Goal: Task Accomplishment & Management: Manage account settings

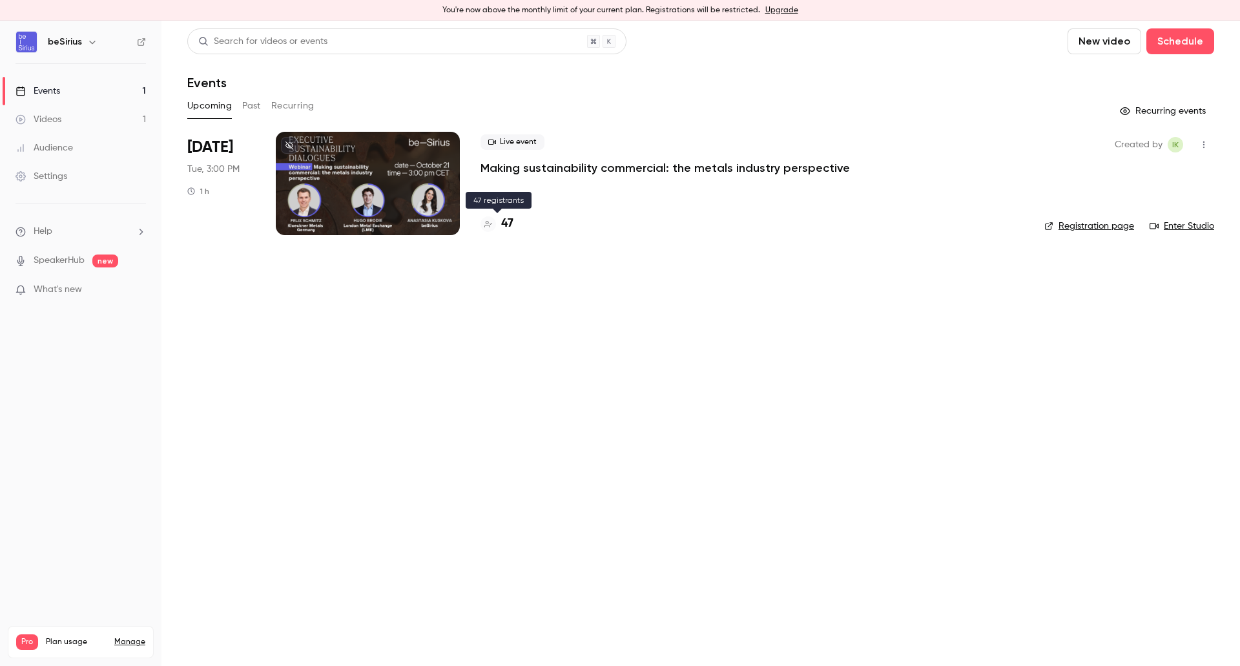
click at [512, 218] on h4 "47" at bounding box center [507, 223] width 12 height 17
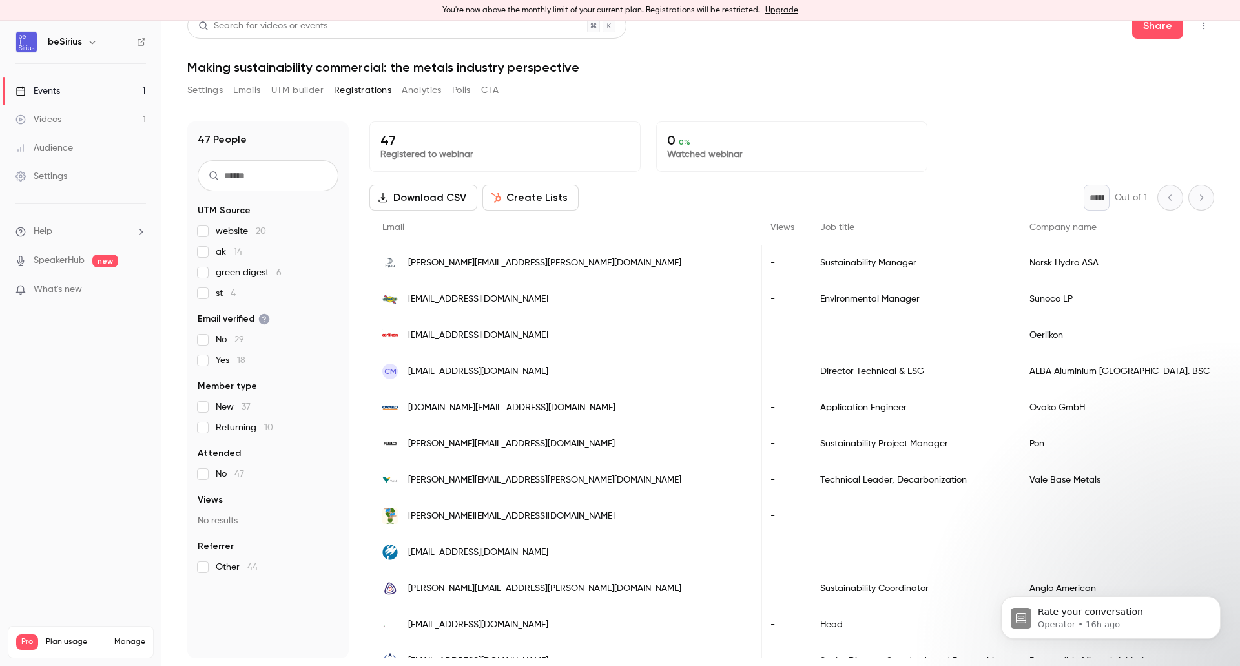
click at [43, 91] on div "Events" at bounding box center [37, 91] width 45 height 13
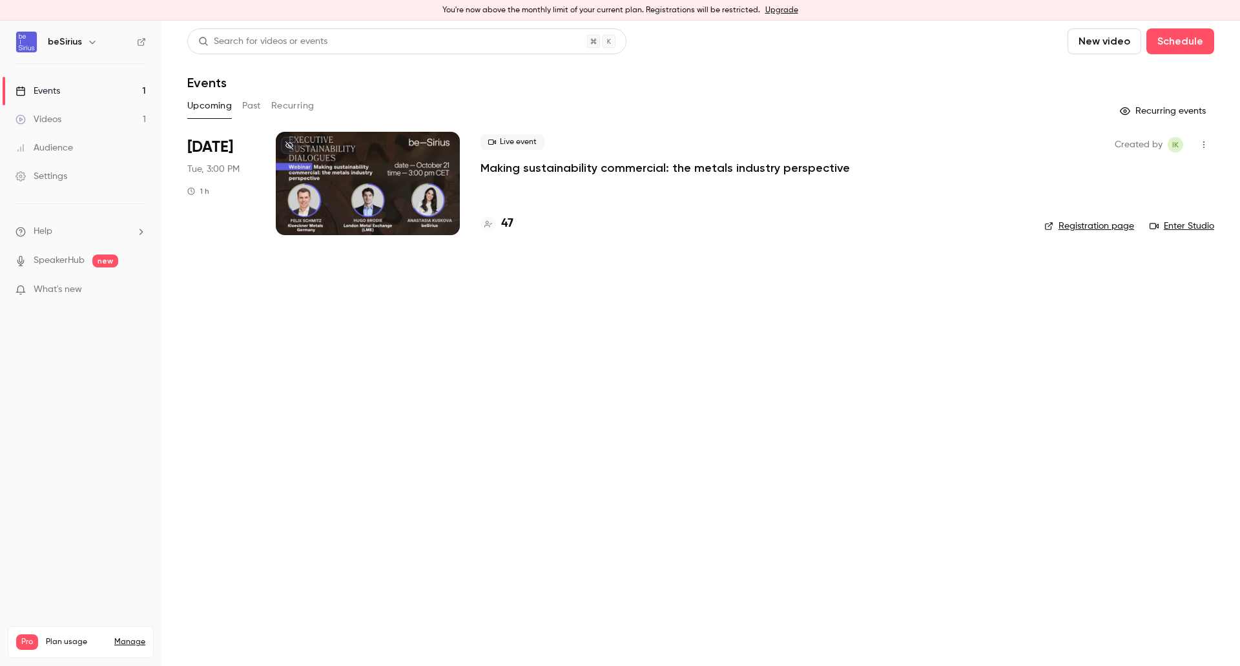
click at [507, 224] on h4 "47" at bounding box center [507, 223] width 12 height 17
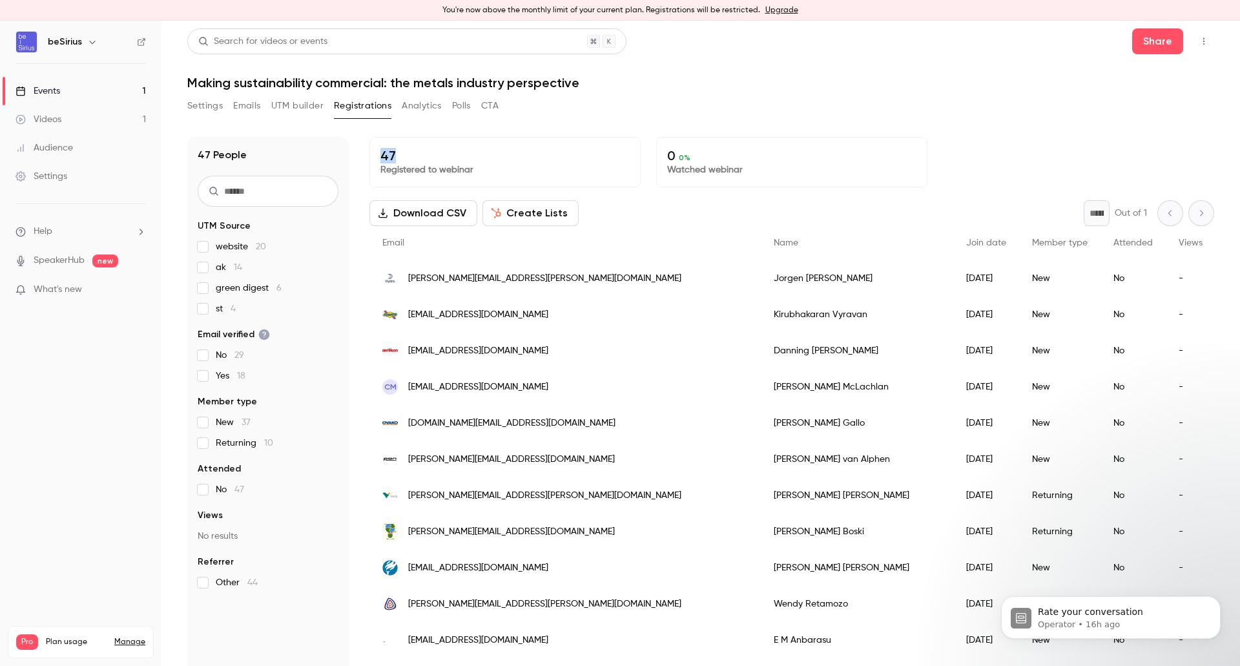
drag, startPoint x: 377, startPoint y: 156, endPoint x: 420, endPoint y: 161, distance: 43.0
click at [420, 161] on div "47 Registered to webinar" at bounding box center [504, 162] width 271 height 50
click at [420, 157] on p "47" at bounding box center [504, 155] width 249 height 15
click at [48, 90] on div "Events" at bounding box center [37, 91] width 45 height 13
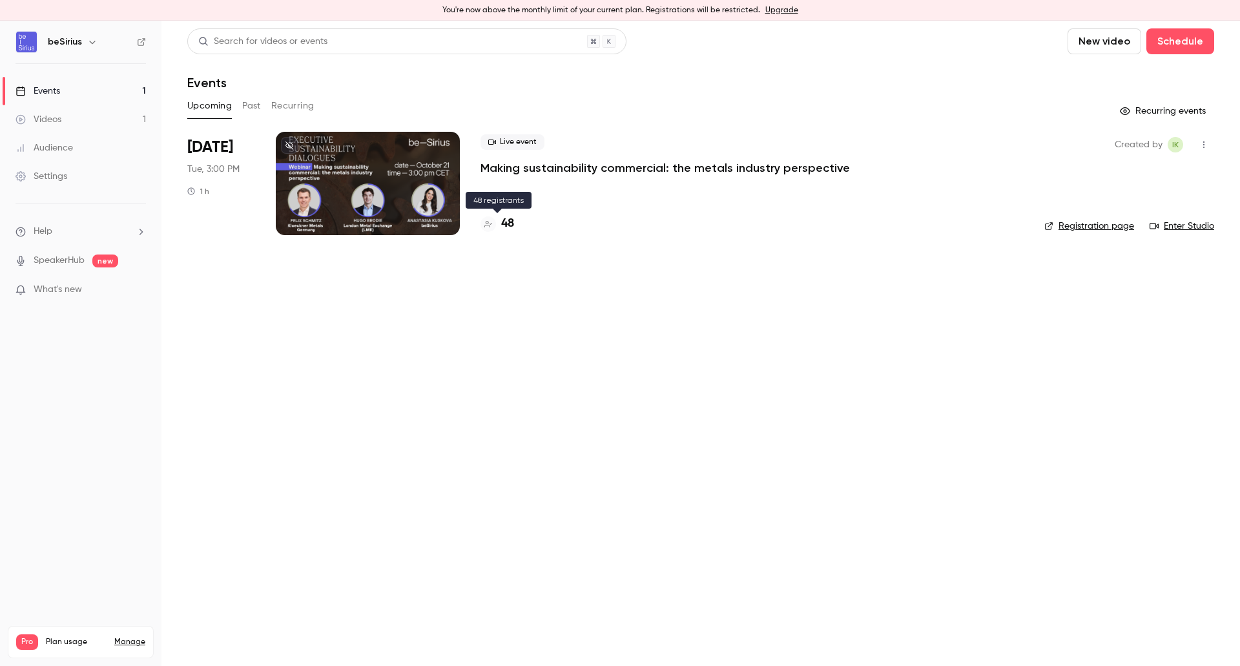
click at [504, 222] on h4 "48" at bounding box center [507, 223] width 13 height 17
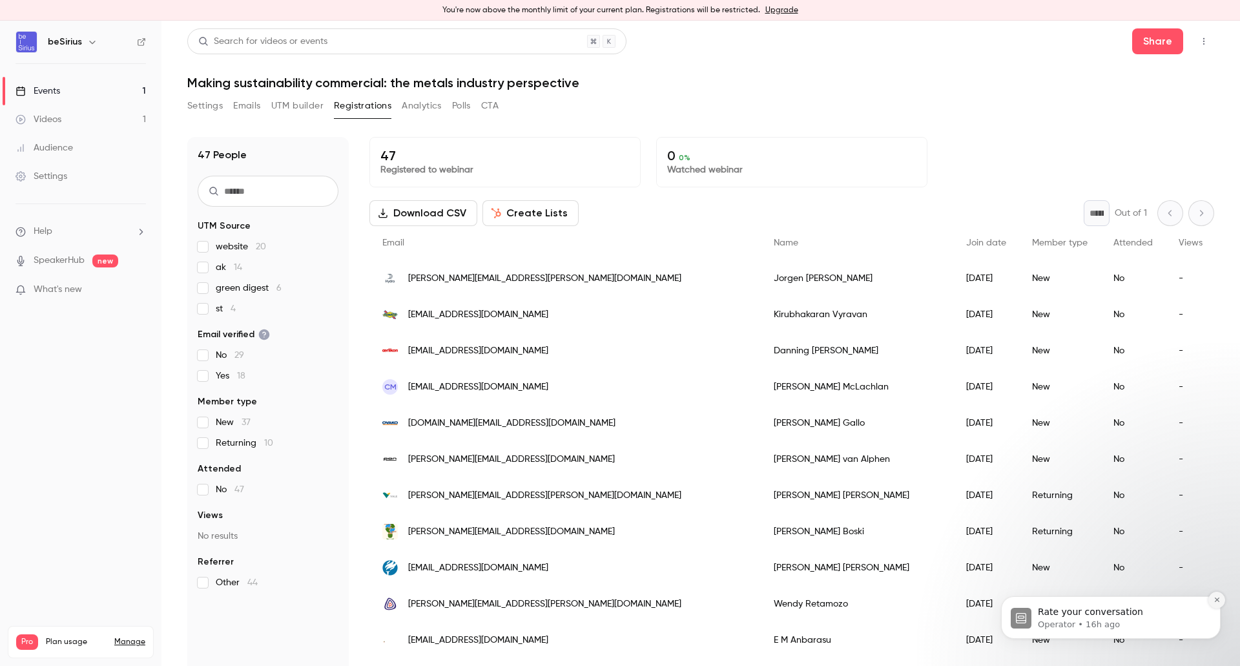
click at [1212, 604] on button "Dismiss notification" at bounding box center [1216, 599] width 17 height 17
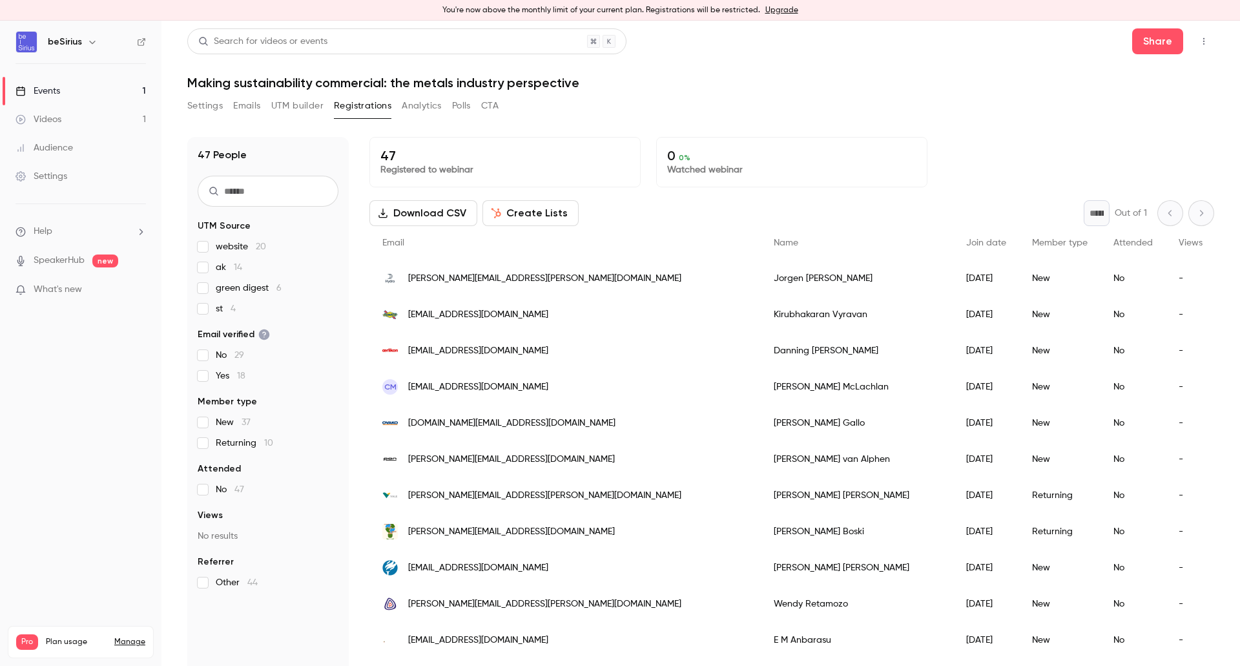
click at [53, 41] on h6 "beSirius" at bounding box center [65, 42] width 34 height 13
click at [40, 94] on div "Events" at bounding box center [37, 91] width 45 height 13
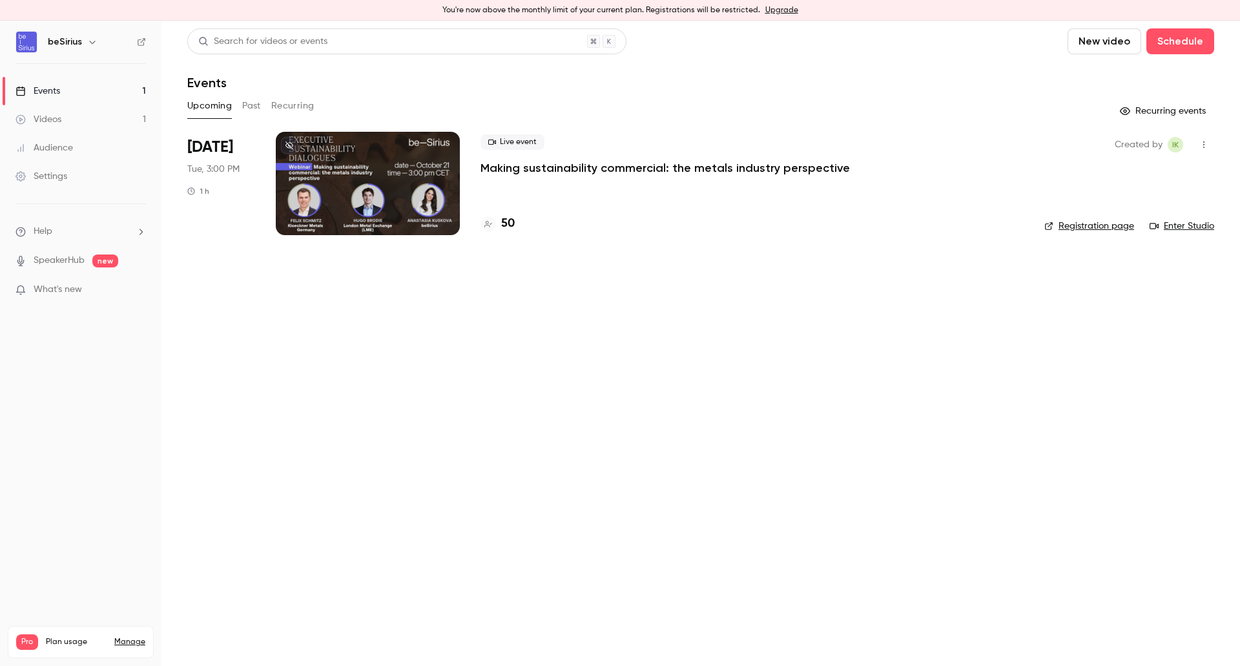
click at [342, 192] on div at bounding box center [368, 183] width 184 height 103
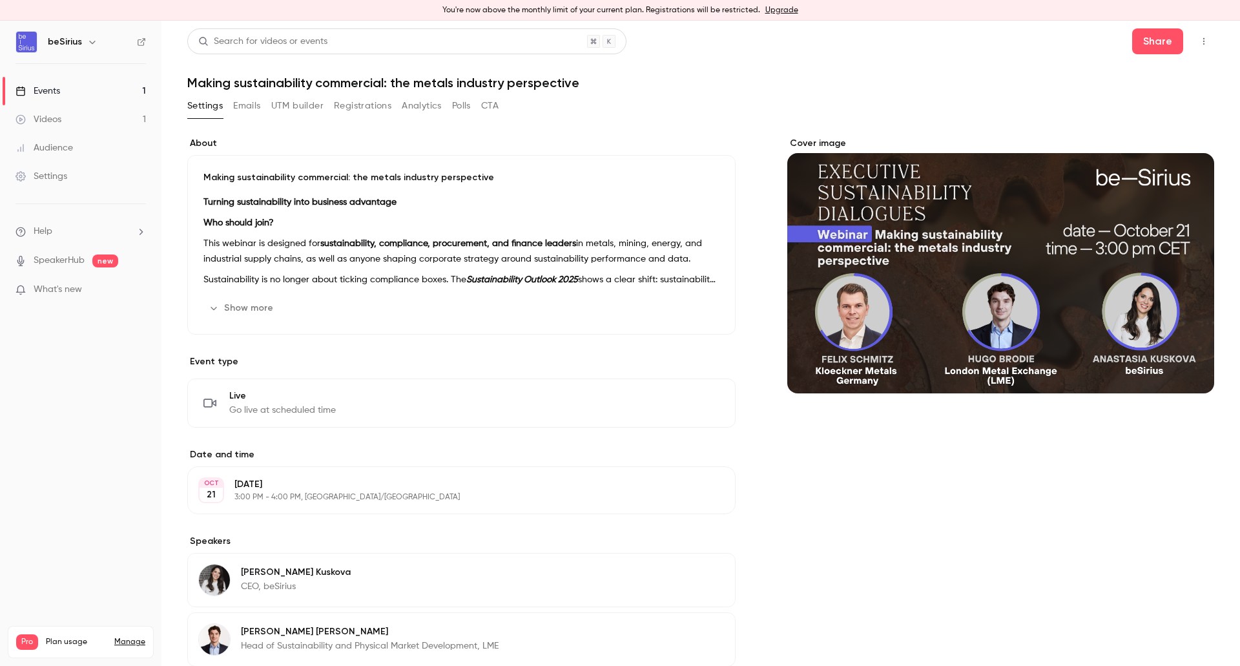
click at [62, 94] on link "Events 1" at bounding box center [80, 91] width 161 height 28
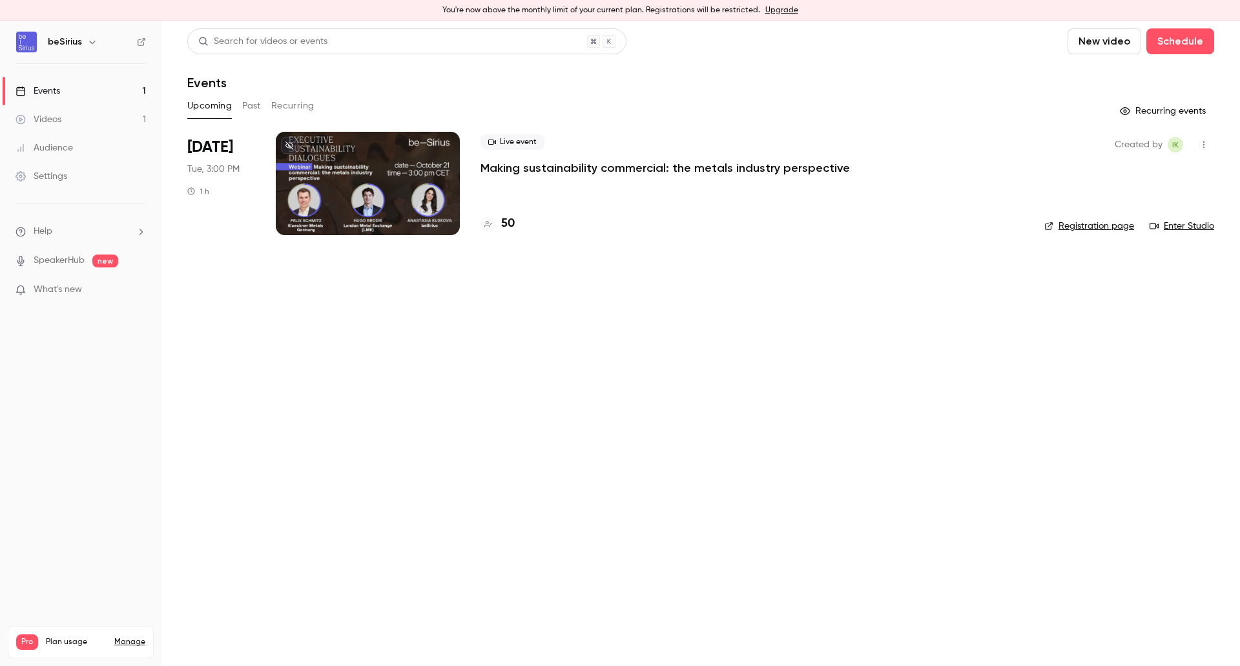
click at [510, 227] on h4 "50" at bounding box center [508, 223] width 14 height 17
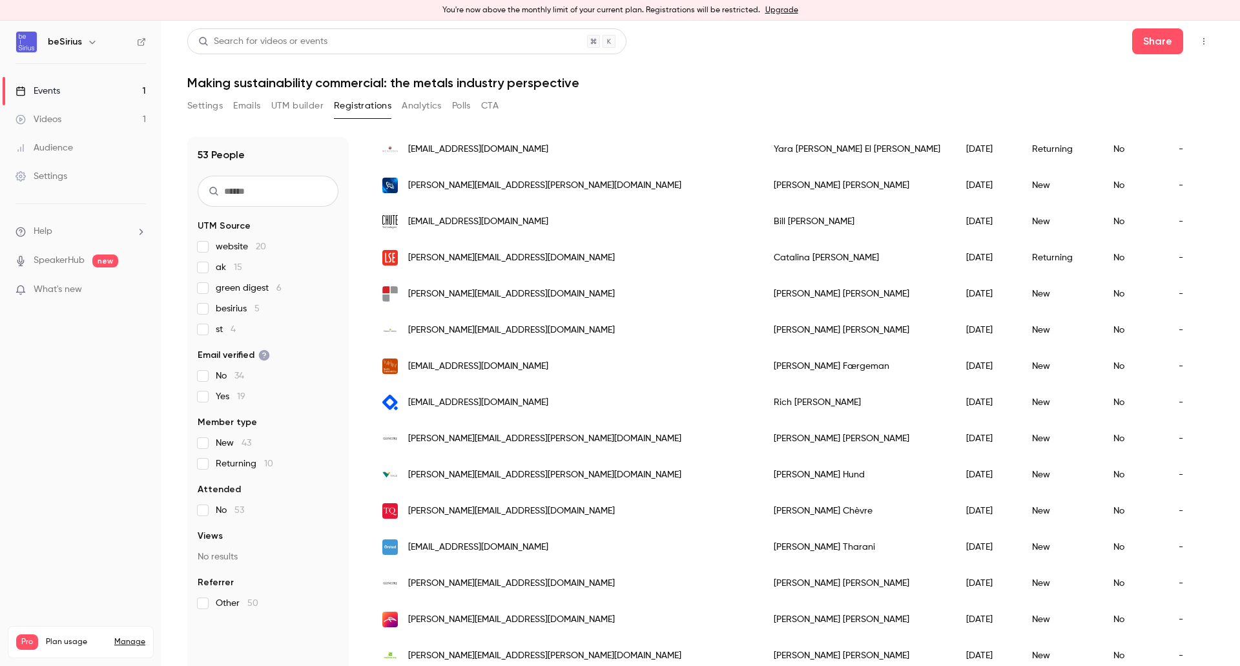
scroll to position [1404, 0]
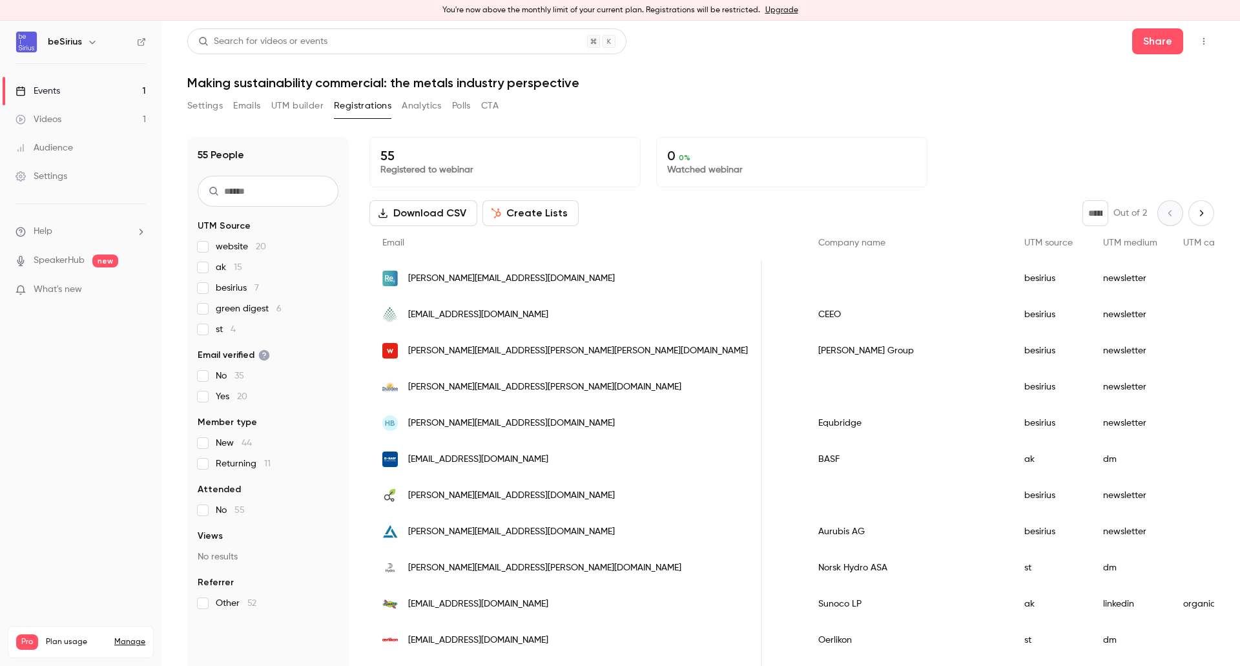
click at [276, 100] on button "UTM builder" at bounding box center [297, 106] width 52 height 21
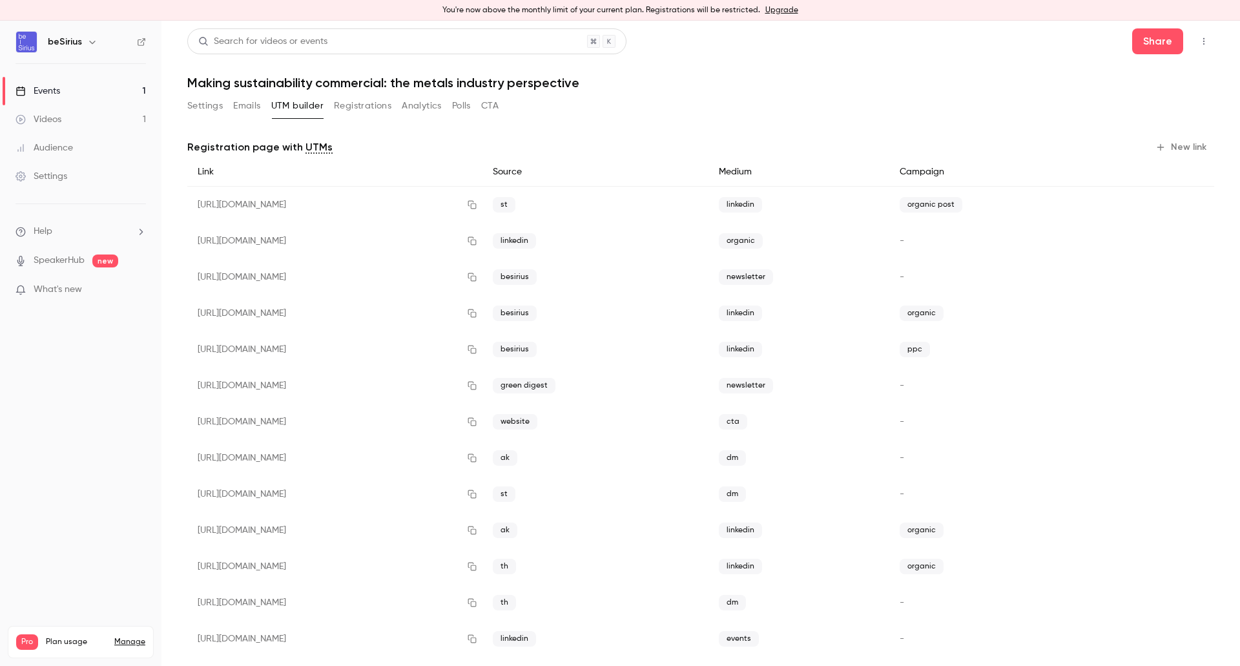
click at [1180, 146] on button "New link" at bounding box center [1182, 147] width 64 height 21
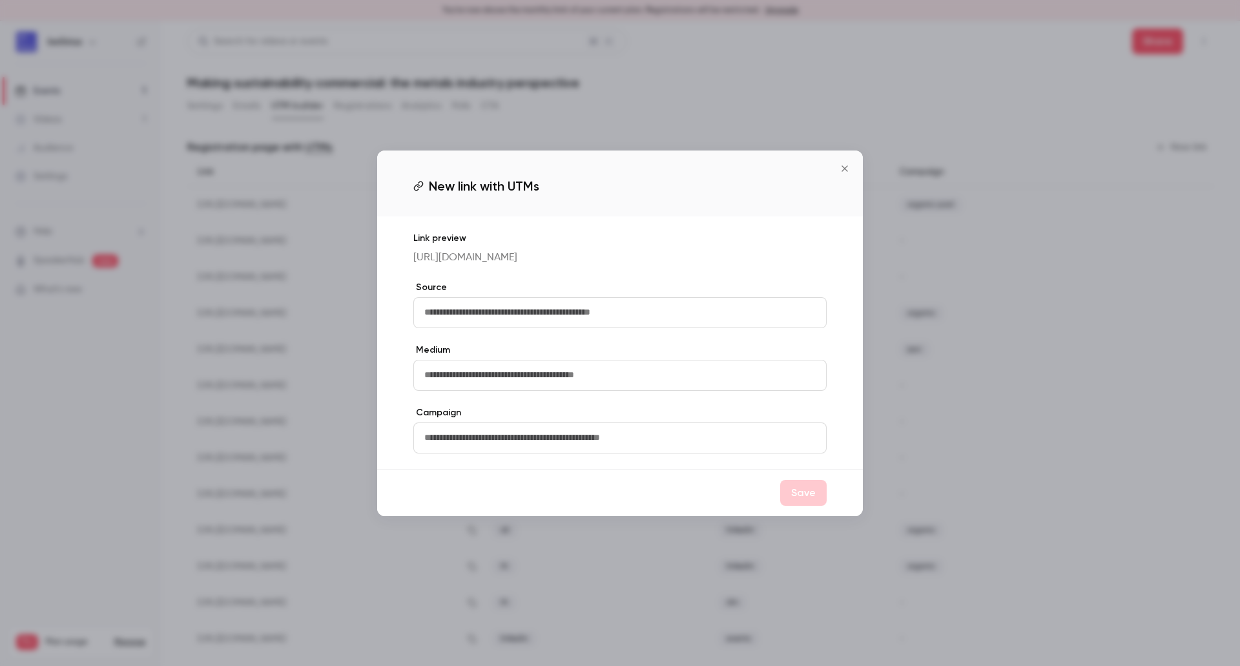
click at [695, 307] on input "text" at bounding box center [619, 312] width 413 height 31
type input "**"
click at [473, 391] on input "text" at bounding box center [619, 375] width 413 height 31
type input "**"
click at [810, 493] on button "Save" at bounding box center [803, 493] width 46 height 26
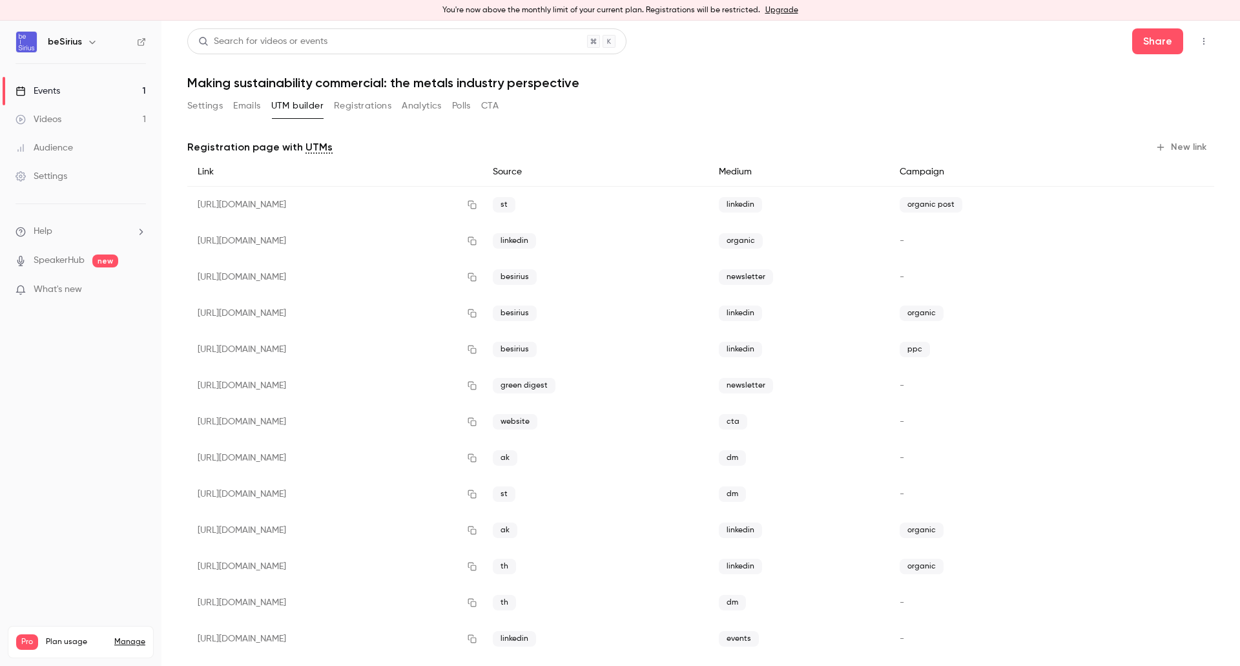
scroll to position [309, 0]
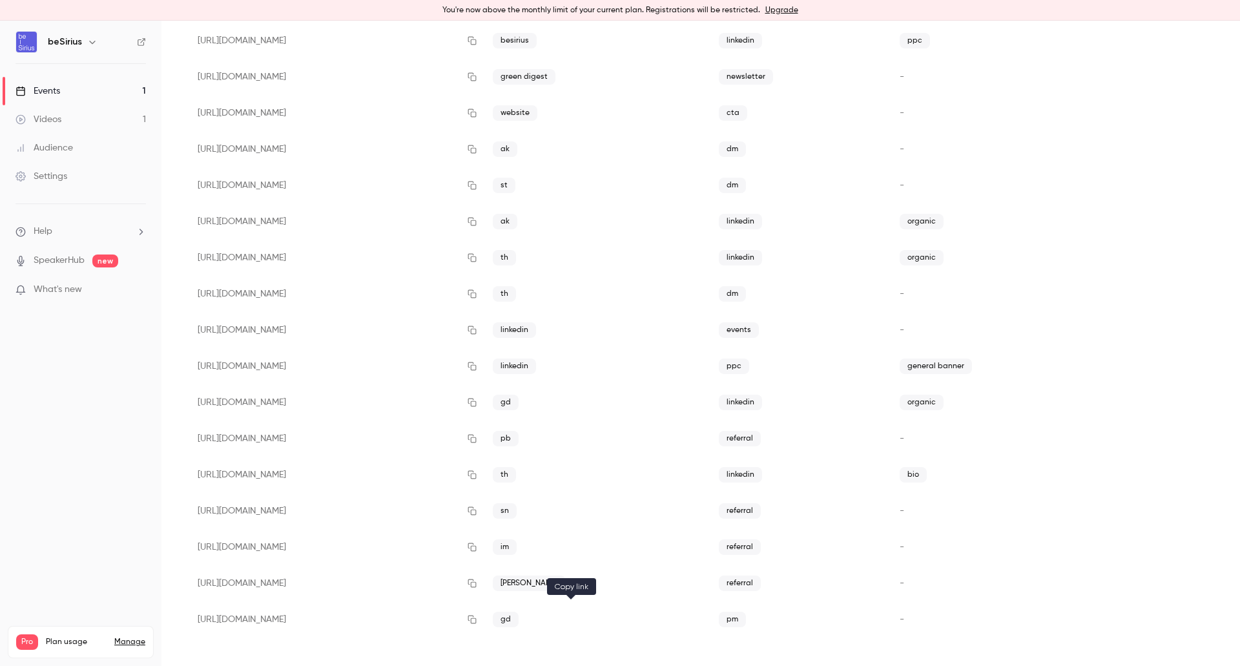
click at [482, 624] on button "button" at bounding box center [472, 619] width 21 height 21
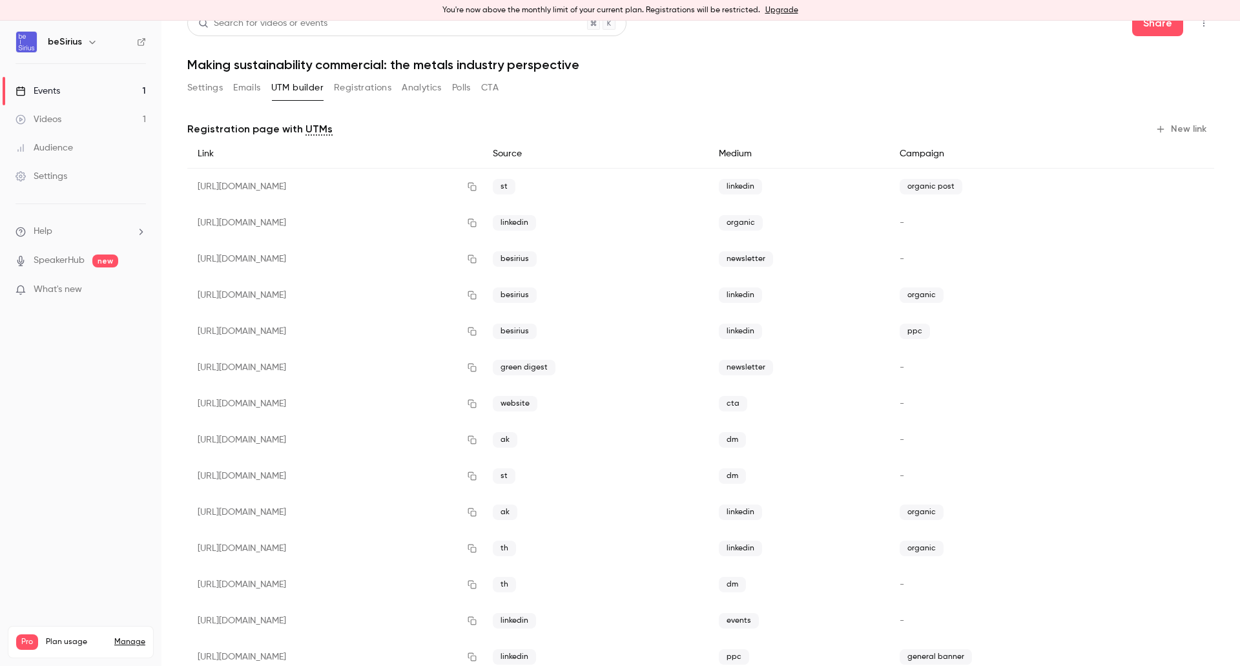
scroll to position [0, 0]
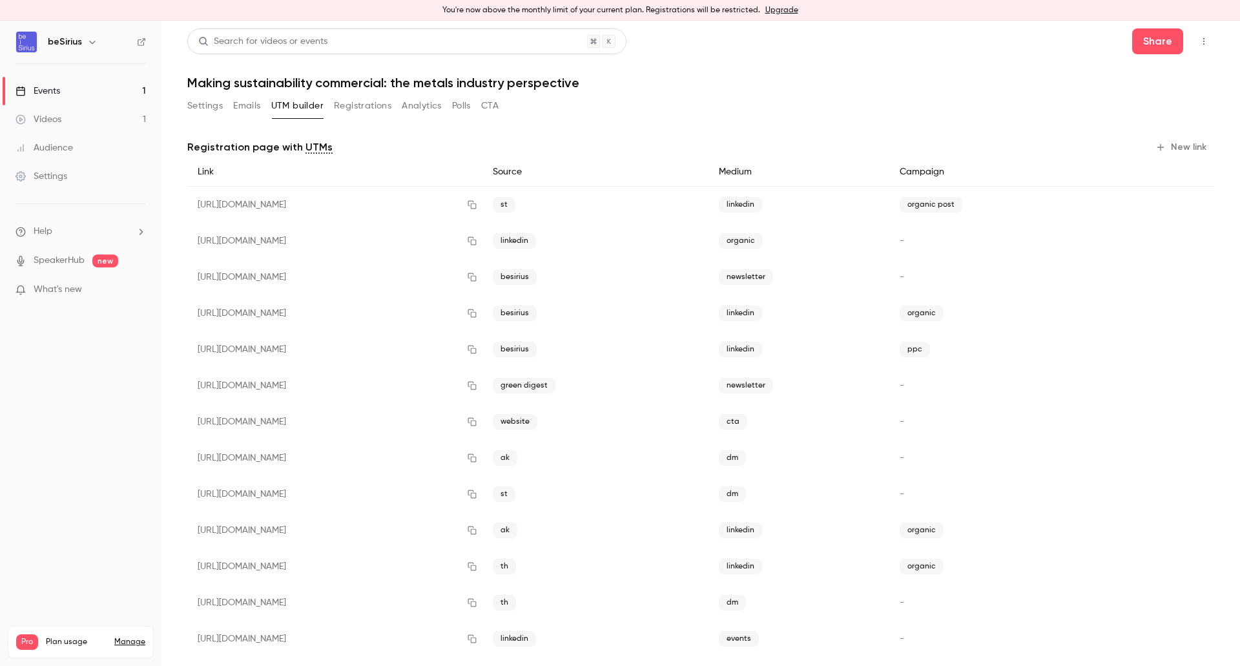
click at [94, 90] on link "Events 1" at bounding box center [80, 91] width 161 height 28
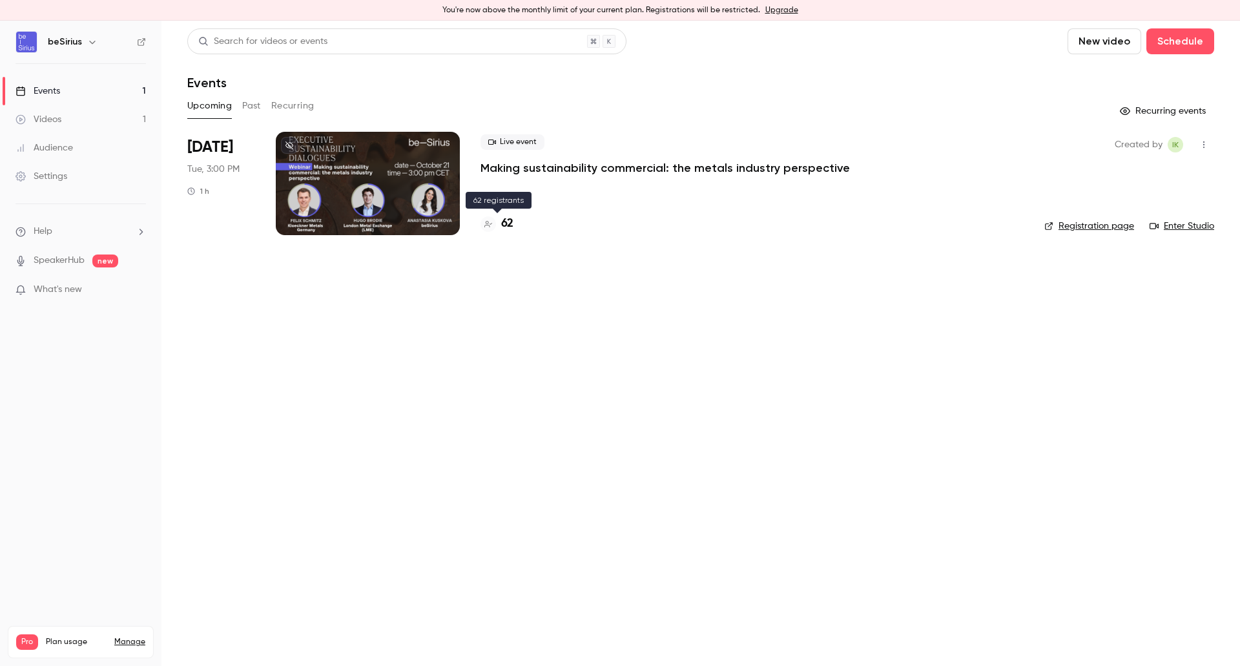
click at [501, 223] on h4 "62" at bounding box center [507, 223] width 12 height 17
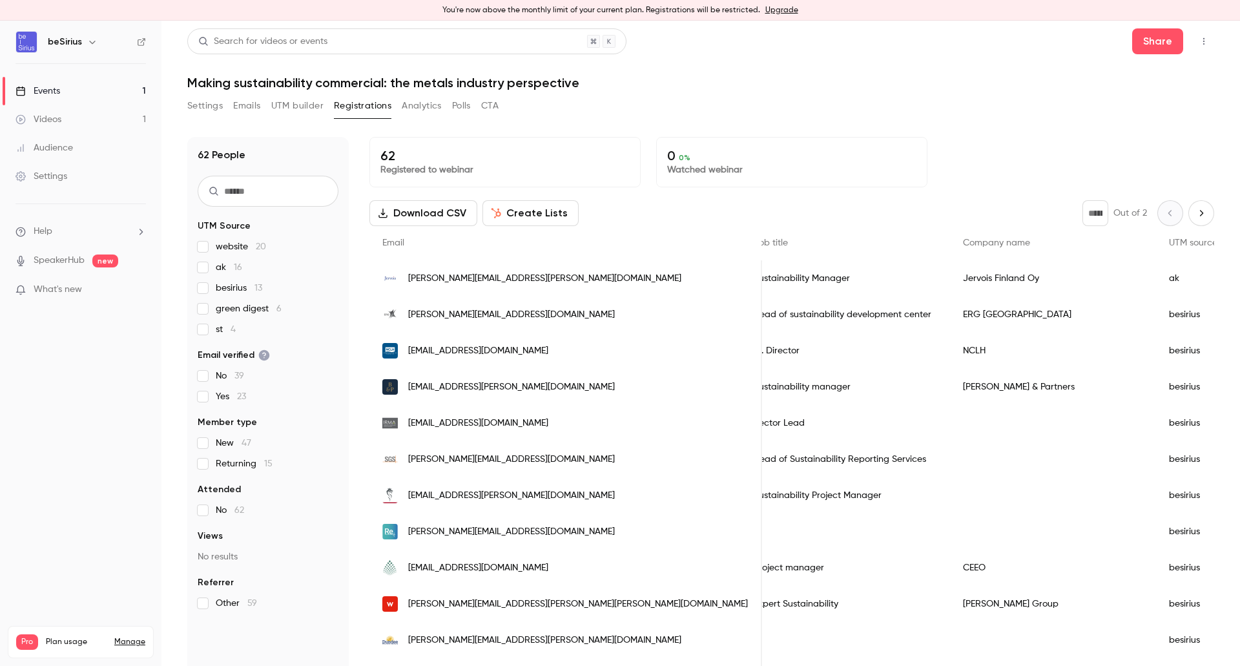
click at [201, 103] on button "Settings" at bounding box center [205, 106] width 36 height 21
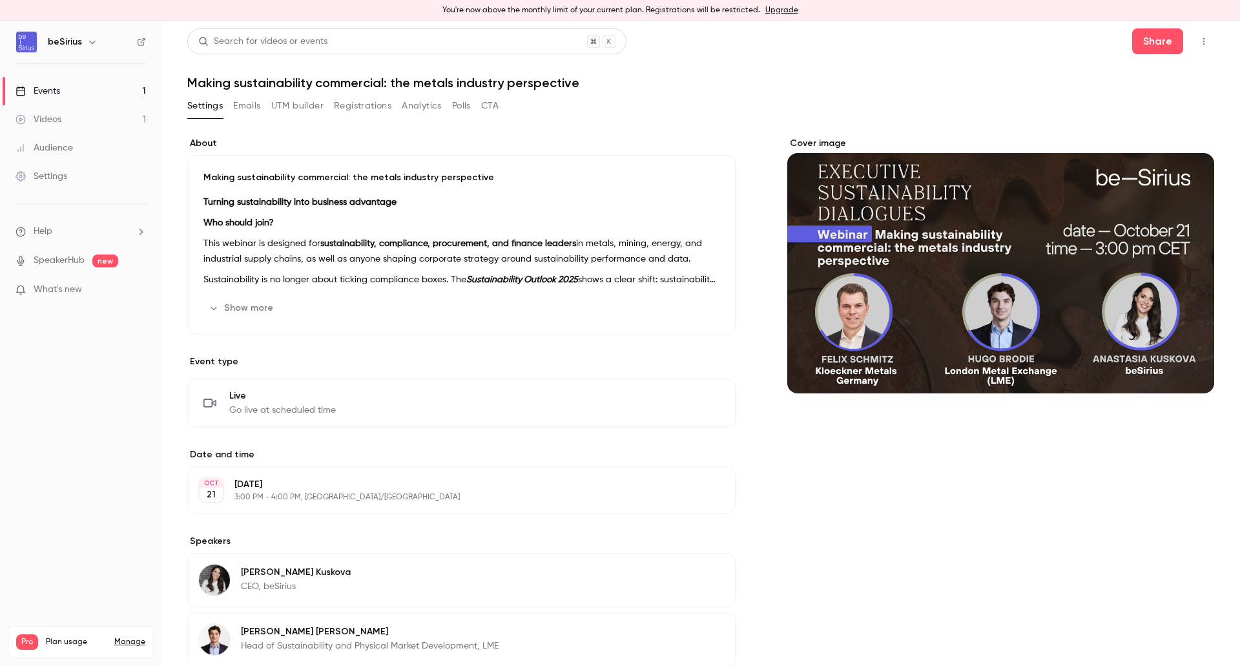
click at [234, 104] on button "Emails" at bounding box center [246, 106] width 27 height 21
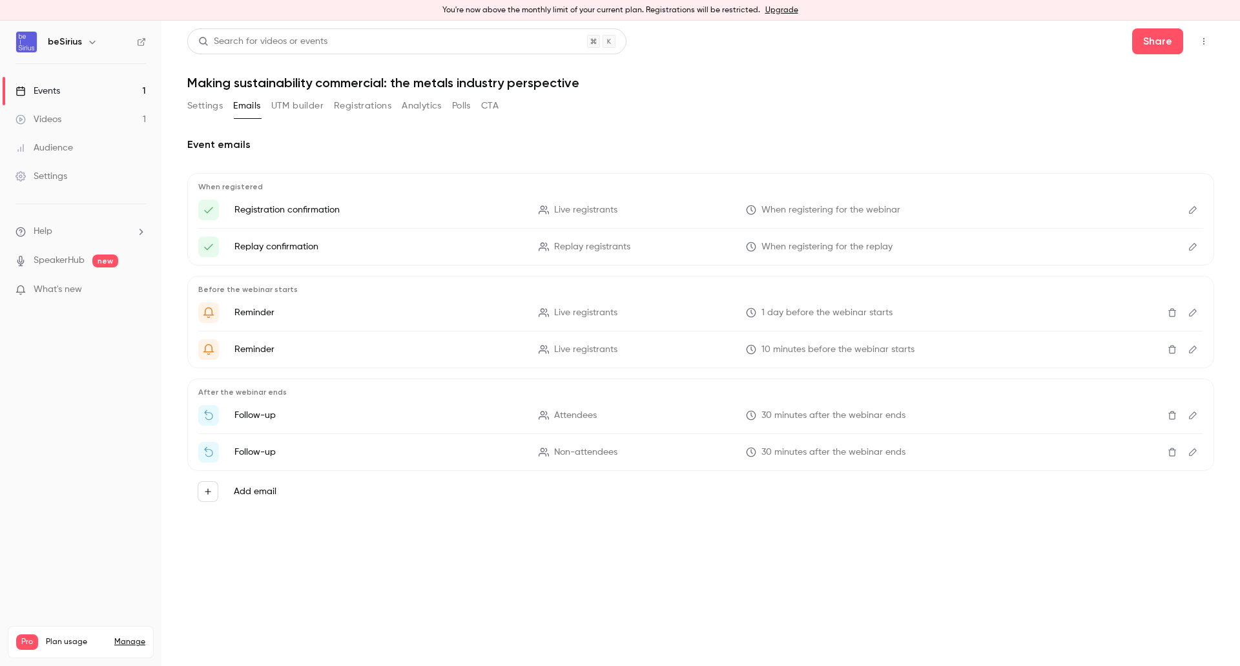
click at [220, 102] on button "Settings" at bounding box center [205, 106] width 36 height 21
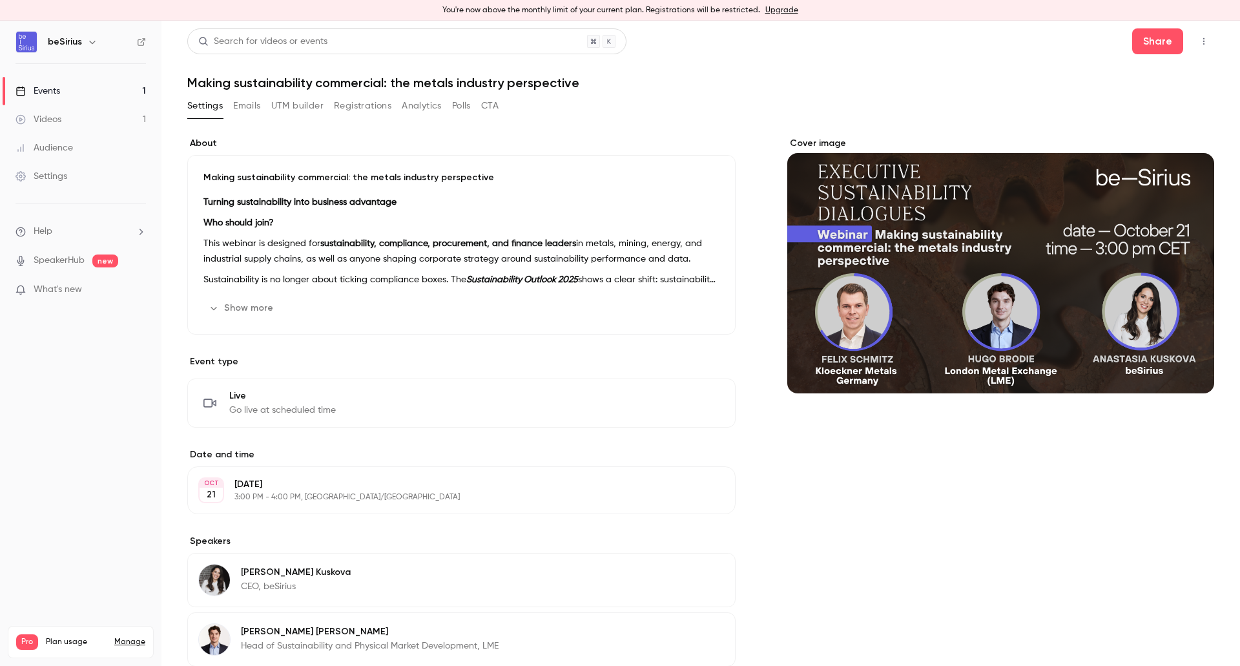
click at [66, 90] on link "Events 1" at bounding box center [80, 91] width 161 height 28
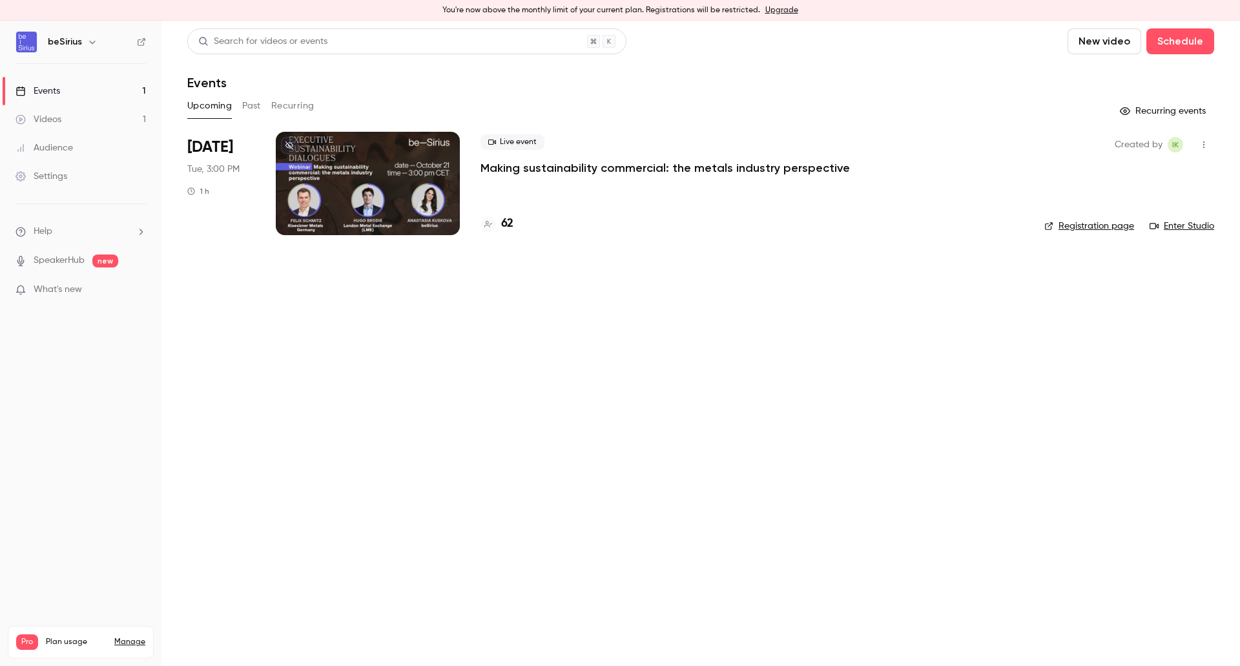
click at [407, 202] on div at bounding box center [368, 183] width 184 height 103
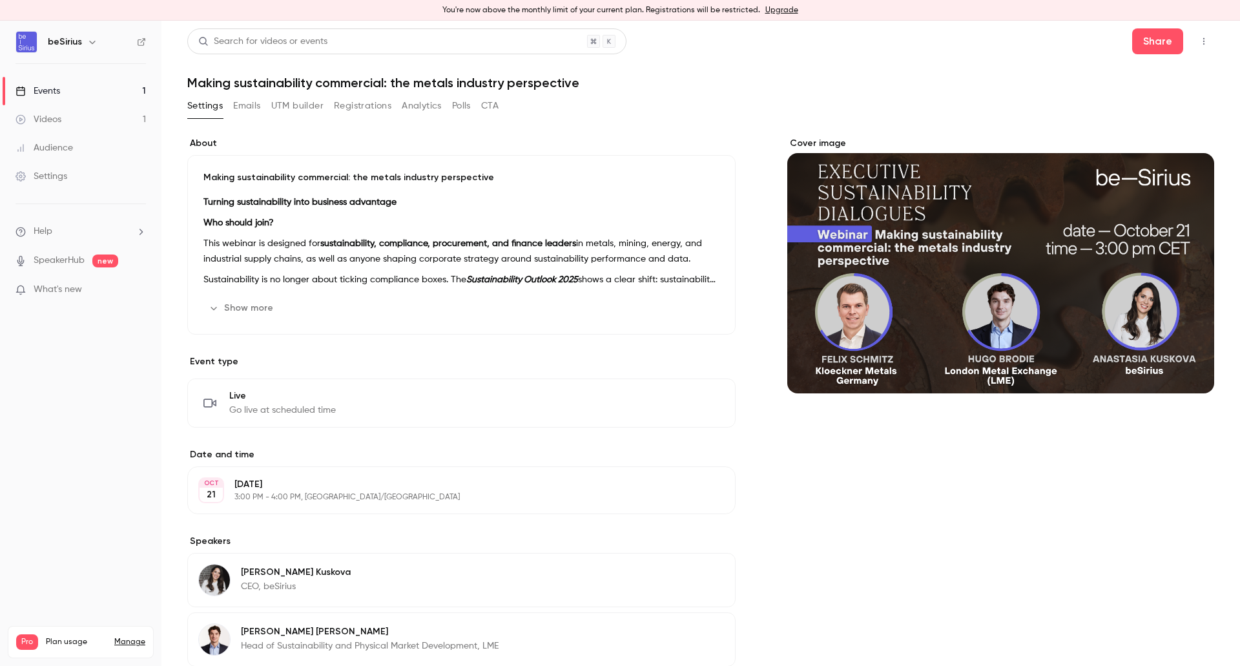
click at [316, 265] on p "This webinar is designed for sustainability, compliance, procurement, and finan…" at bounding box center [461, 251] width 516 height 31
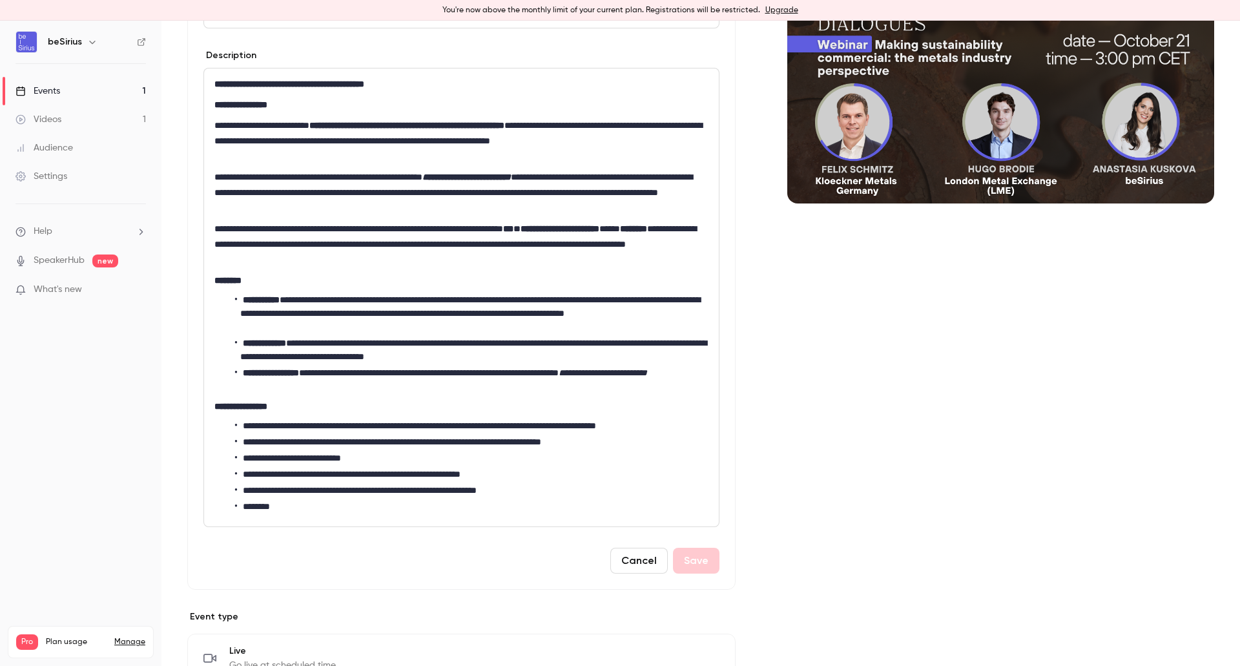
scroll to position [194, 0]
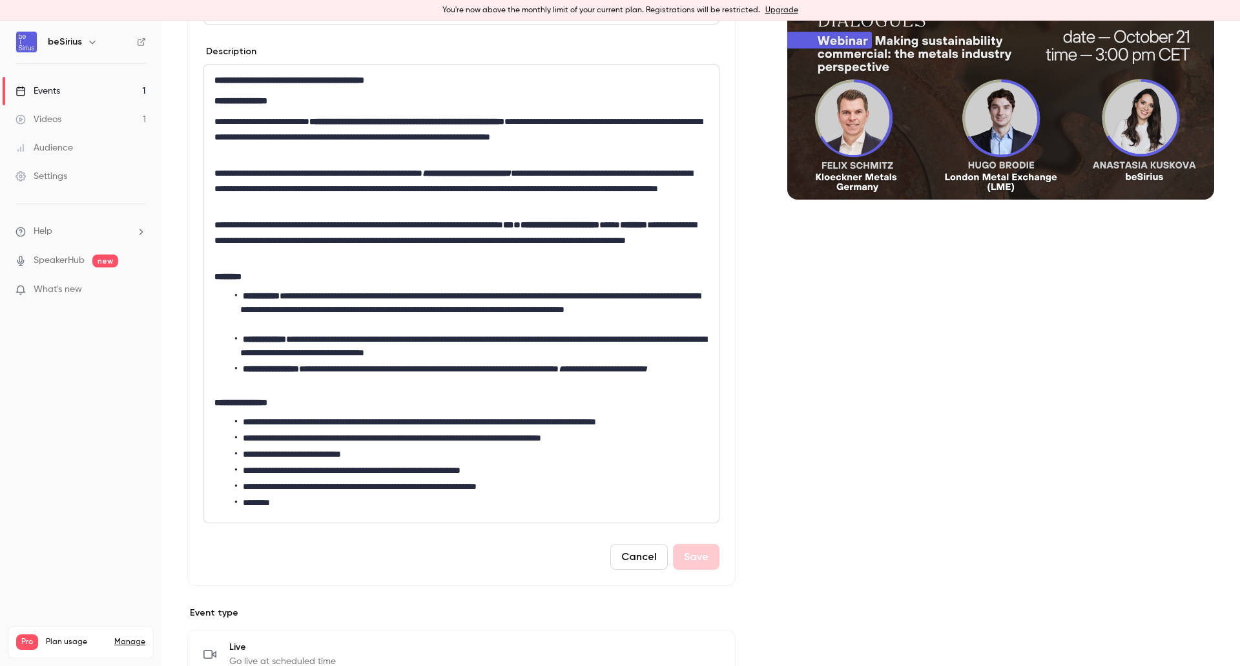
click at [419, 337] on li "**********" at bounding box center [469, 345] width 468 height 27
drag, startPoint x: 298, startPoint y: 296, endPoint x: 533, endPoint y: 289, distance: 235.1
click at [533, 289] on li "**********" at bounding box center [469, 309] width 468 height 41
copy li "**********"
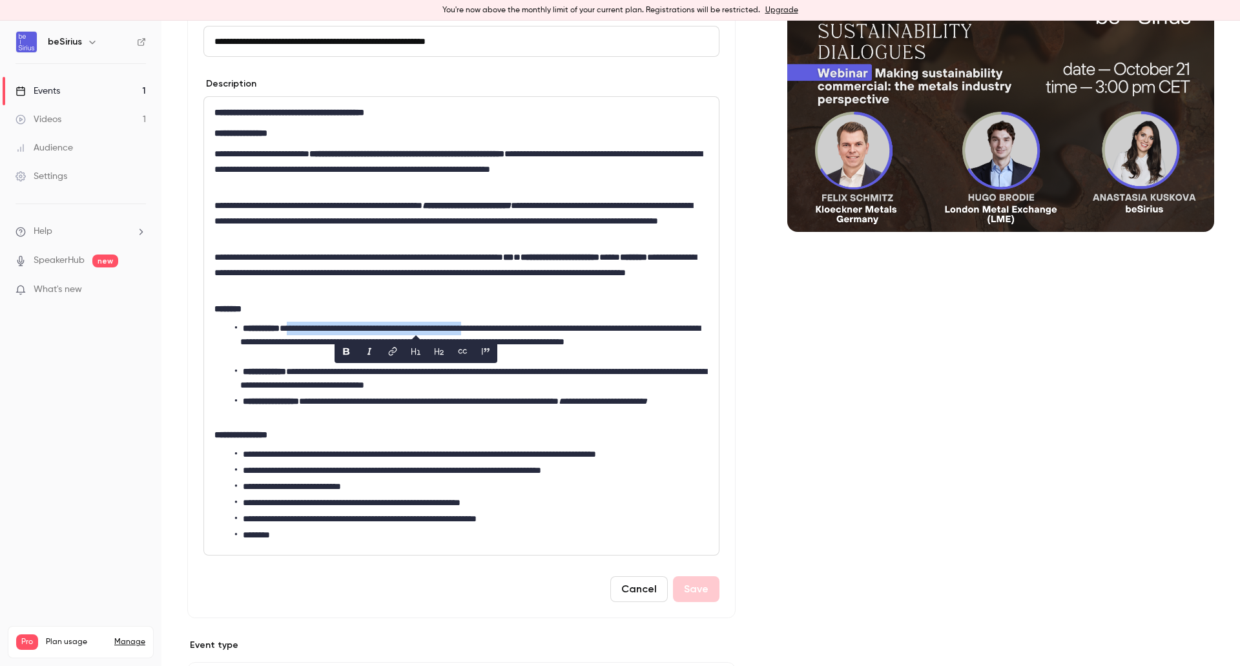
scroll to position [129, 0]
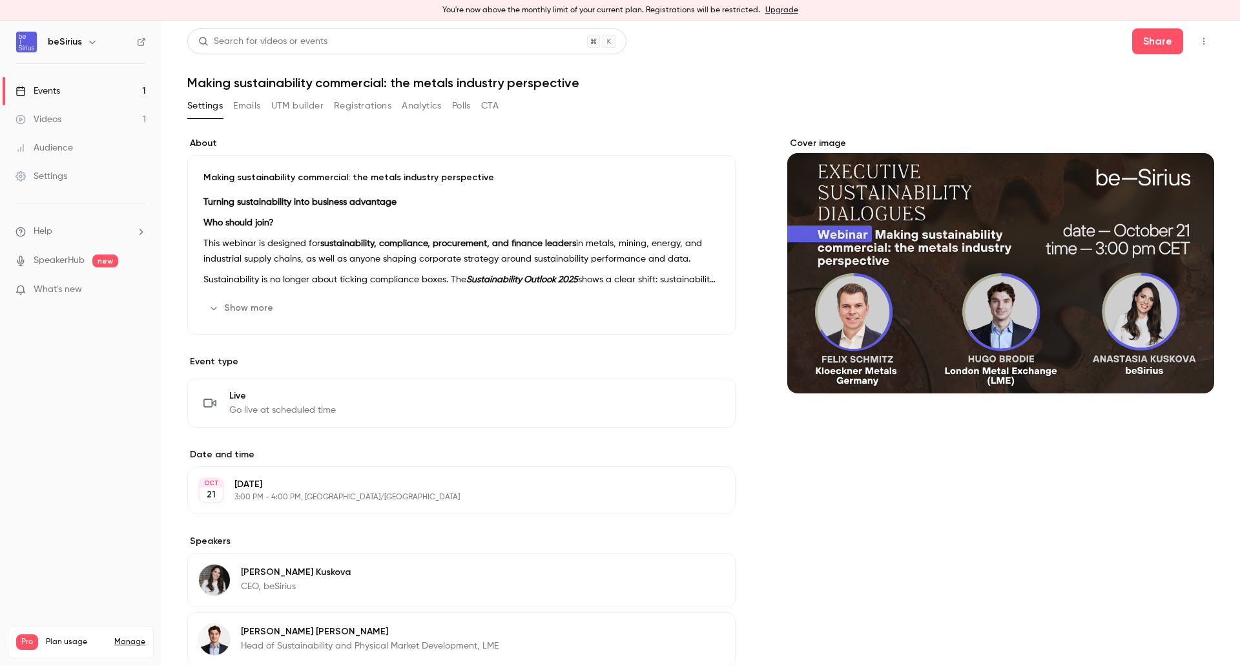
click at [73, 146] on link "Audience" at bounding box center [80, 148] width 161 height 28
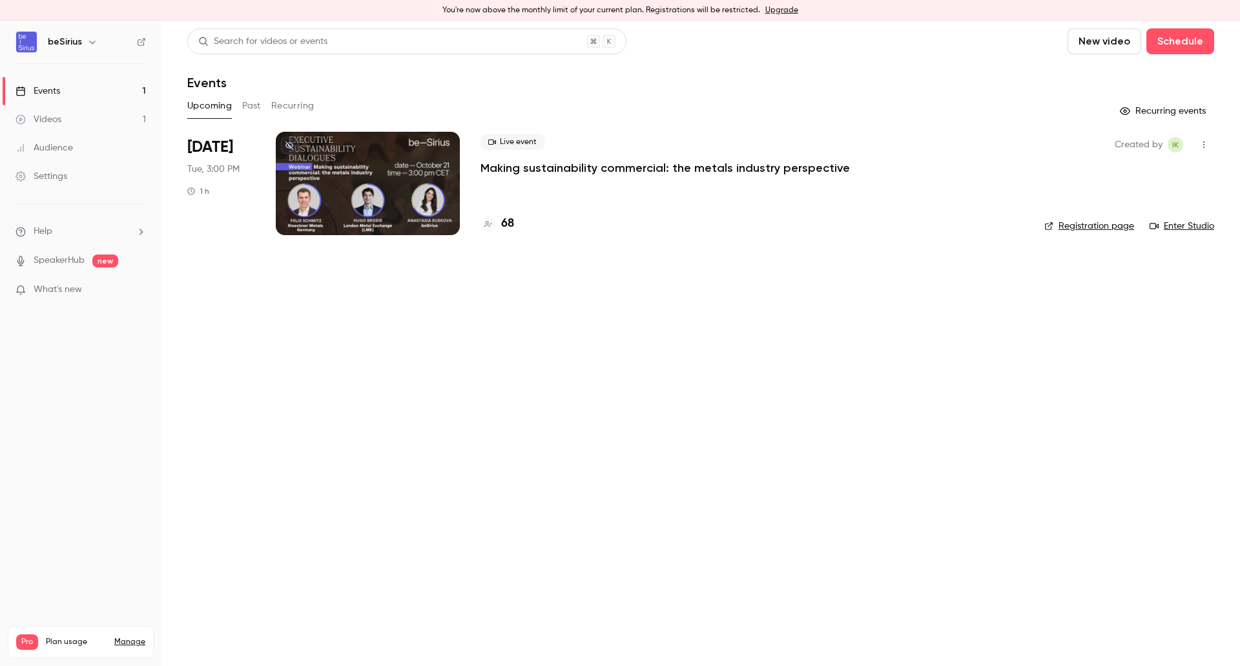
click at [46, 177] on div "Settings" at bounding box center [41, 176] width 52 height 13
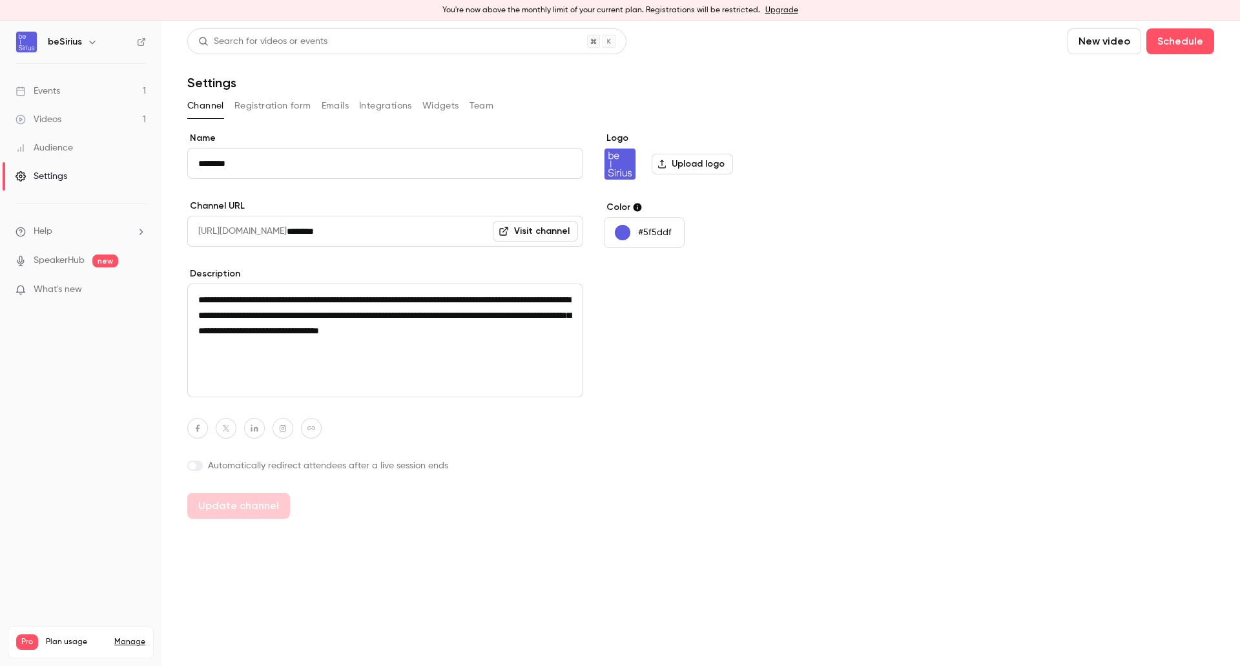
click at [79, 97] on link "Events 1" at bounding box center [80, 91] width 161 height 28
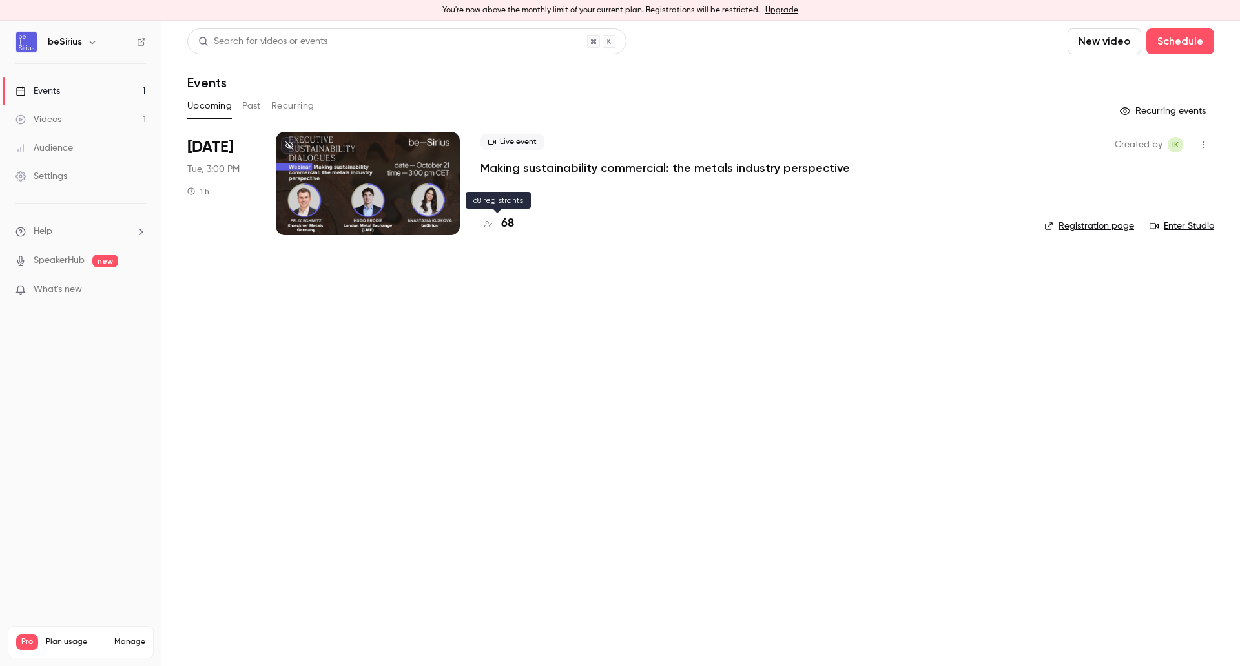
click at [495, 221] on div at bounding box center [487, 223] width 15 height 15
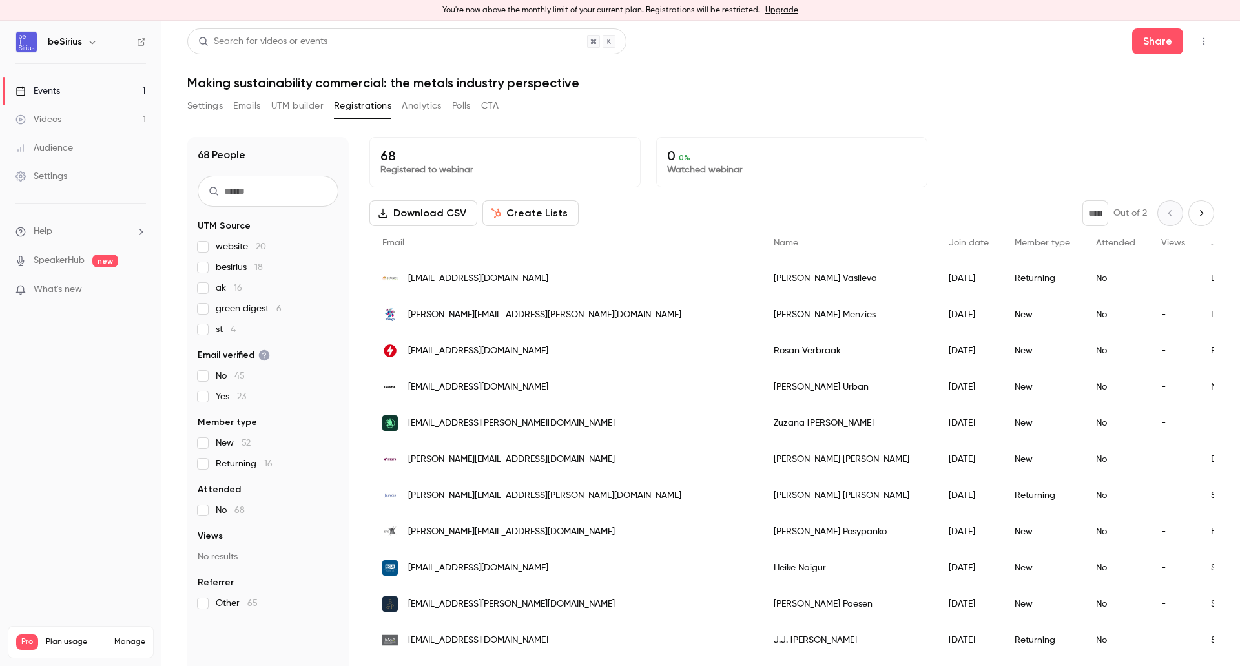
click at [96, 88] on link "Events 1" at bounding box center [80, 91] width 161 height 28
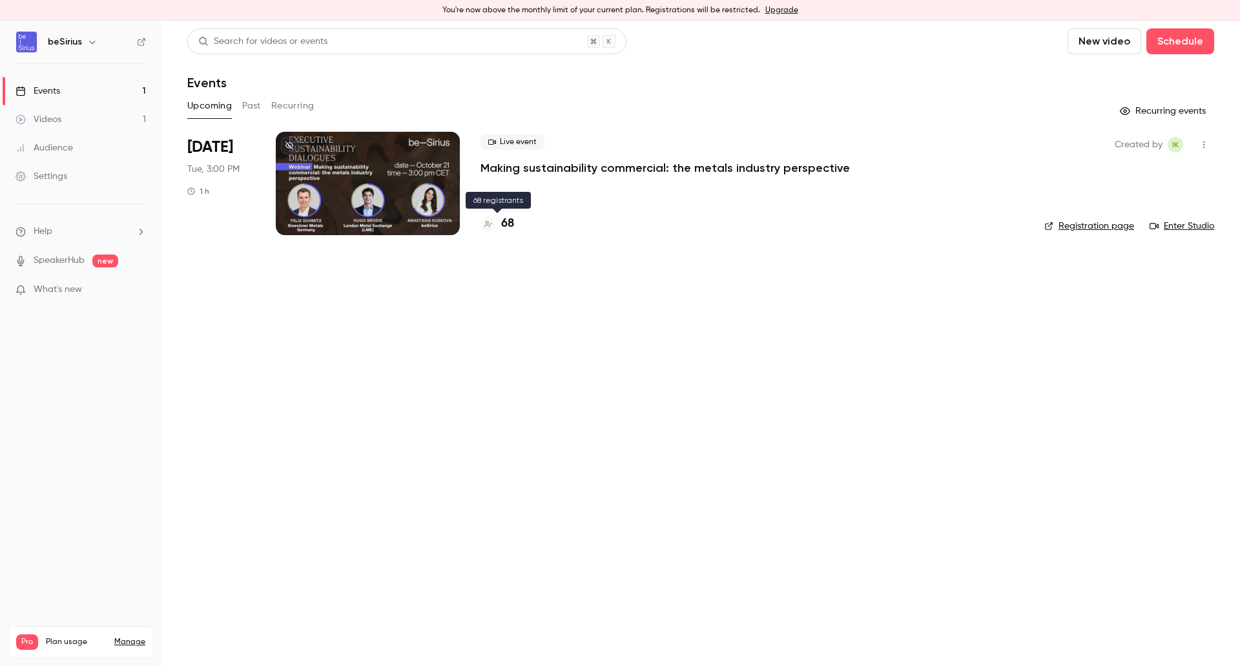
click at [507, 224] on h4 "68" at bounding box center [507, 223] width 13 height 17
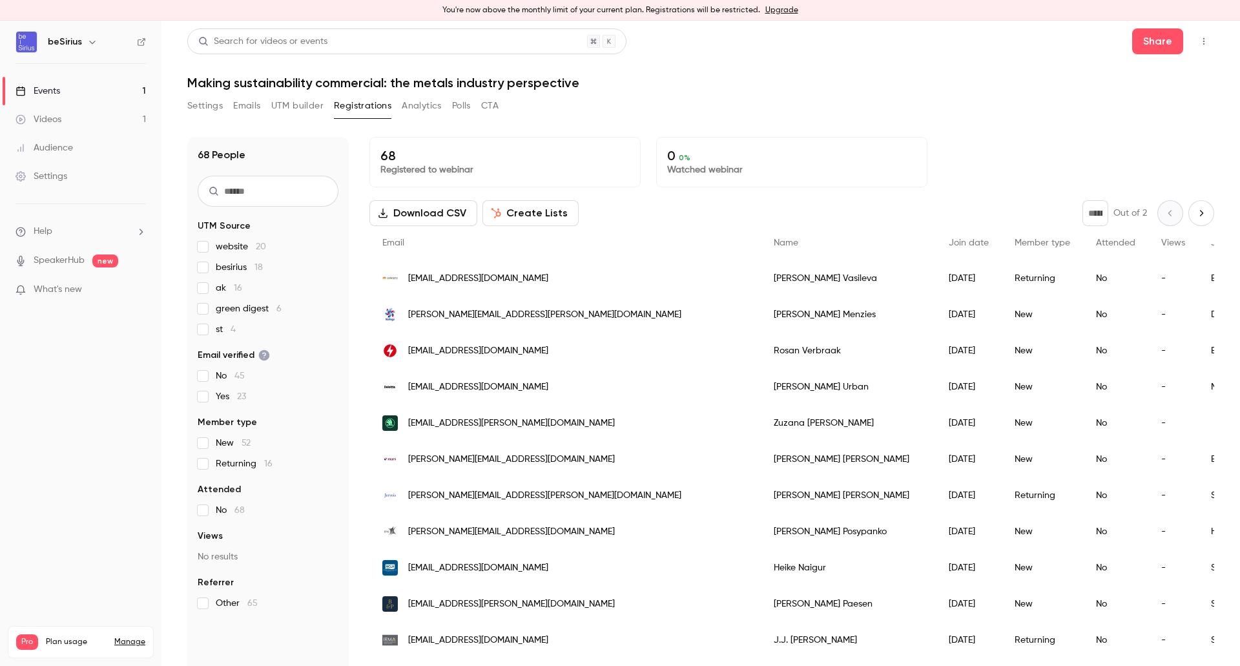
click at [76, 47] on h6 "beSirius" at bounding box center [65, 42] width 34 height 13
click at [81, 42] on div "beSirius" at bounding box center [87, 41] width 79 height 15
click at [89, 43] on icon "button" at bounding box center [92, 42] width 6 height 3
click at [94, 138] on div "Billing" at bounding box center [133, 140] width 173 height 13
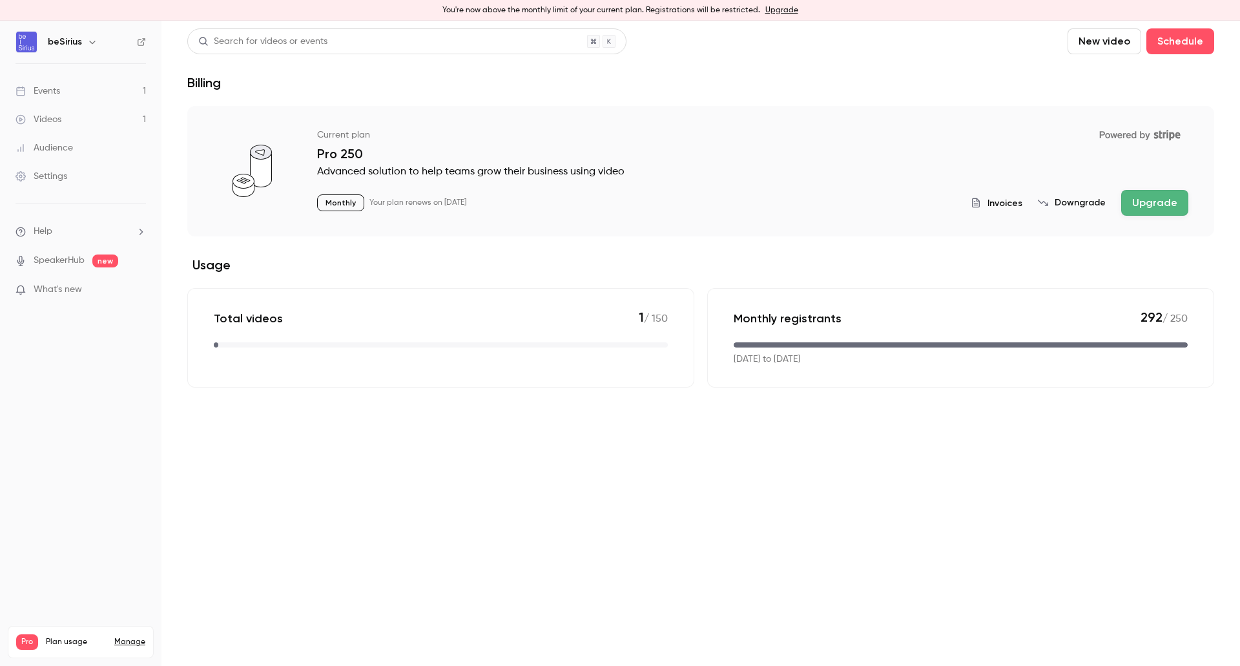
drag, startPoint x: 1029, startPoint y: 190, endPoint x: 1023, endPoint y: 201, distance: 12.2
click at [1028, 191] on div "Invoices Downgrade Upgrade" at bounding box center [1079, 203] width 218 height 26
click at [1019, 203] on span "Invoices" at bounding box center [1004, 203] width 35 height 14
